Goal: Navigation & Orientation: Find specific page/section

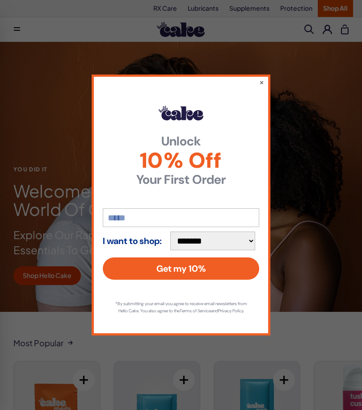
click at [263, 80] on button "×" at bounding box center [261, 82] width 5 height 9
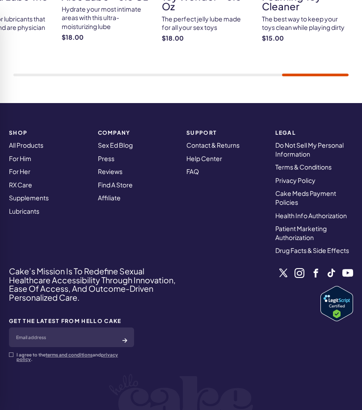
scroll to position [462, 0]
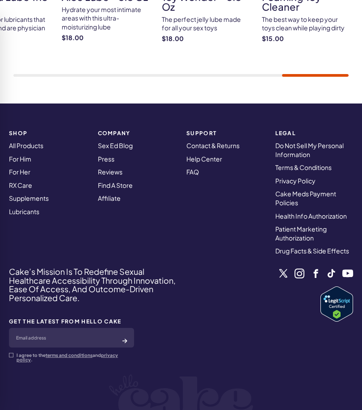
click at [24, 142] on link "All Products" at bounding box center [26, 146] width 34 height 8
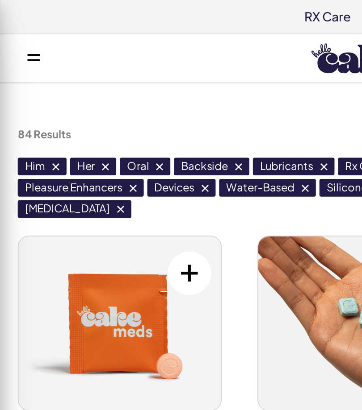
click at [16, 95] on button "Pleasure Enhancers" at bounding box center [40, 94] width 63 height 9
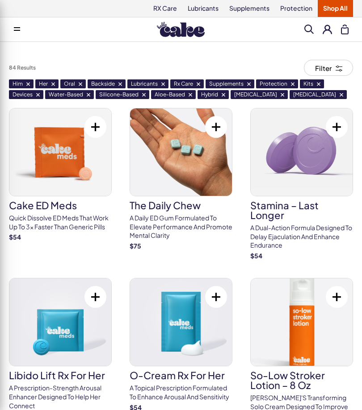
click at [16, 23] on button at bounding box center [17, 30] width 18 height 18
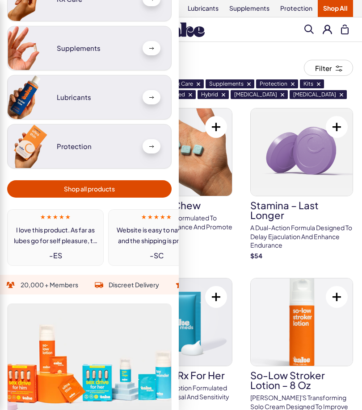
scroll to position [82, 0]
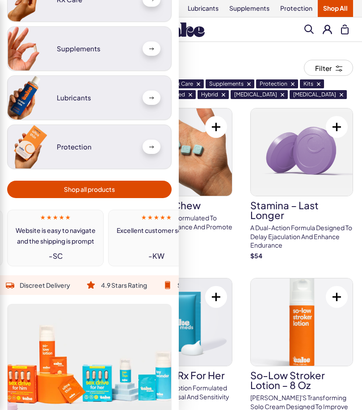
click at [47, 188] on span "Shop all products" at bounding box center [90, 189] width 154 height 10
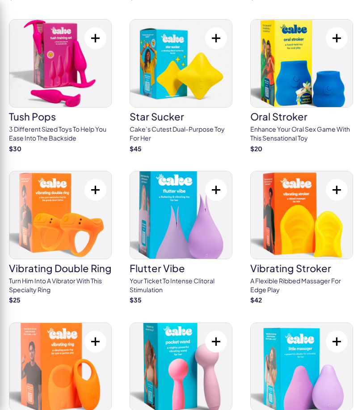
scroll to position [2891, 0]
